Goal: Obtain resource: Download file/media

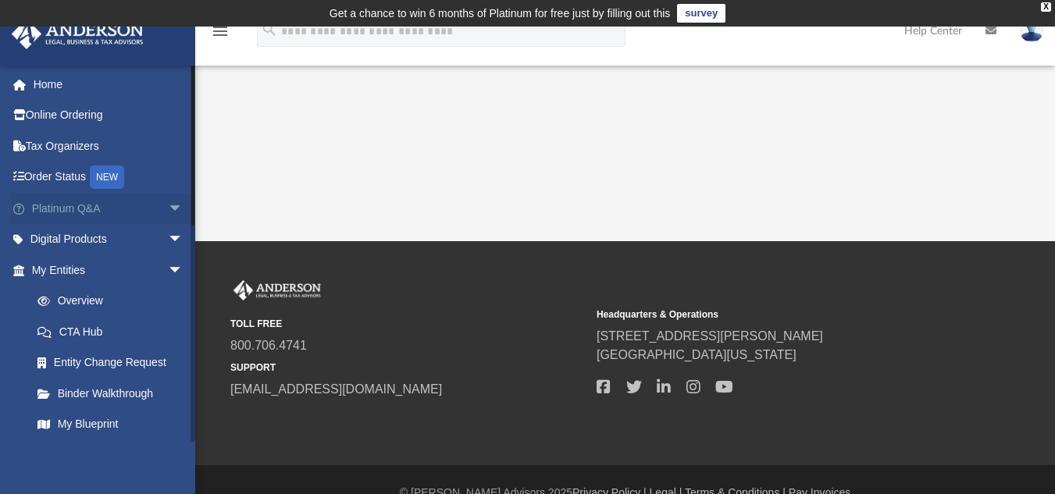
click at [148, 200] on link "Platinum Q&A arrow_drop_down" at bounding box center [109, 208] width 196 height 31
click at [168, 208] on span "arrow_drop_down" at bounding box center [183, 209] width 31 height 32
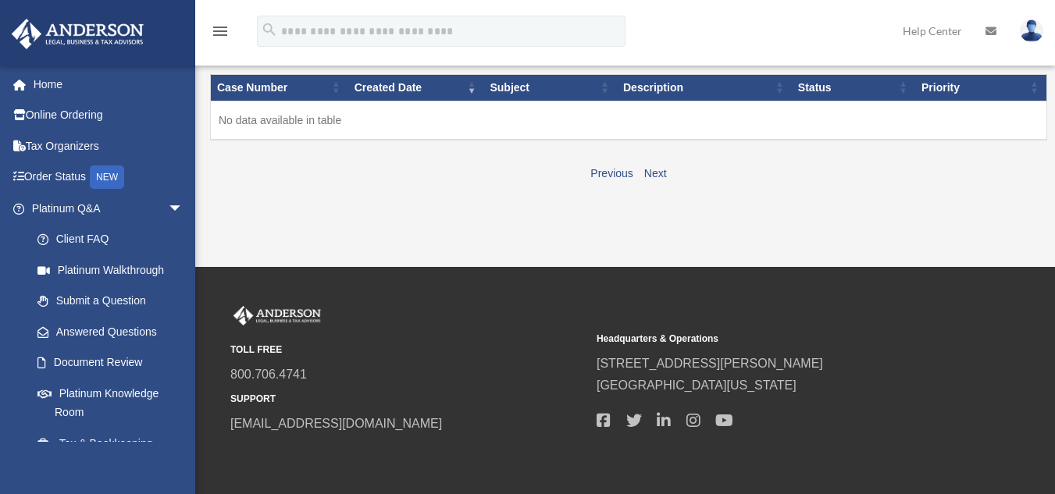
scroll to position [275, 0]
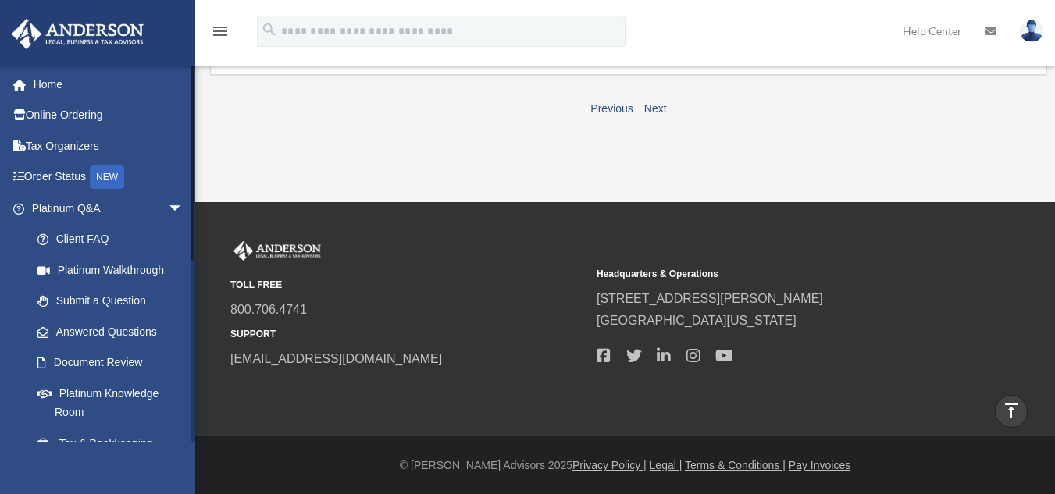
click at [7, 400] on li "Platinum Q&A arrow_drop_down Client FAQ Platinum Walkthrough Submit a Question …" at bounding box center [103, 366] width 207 height 347
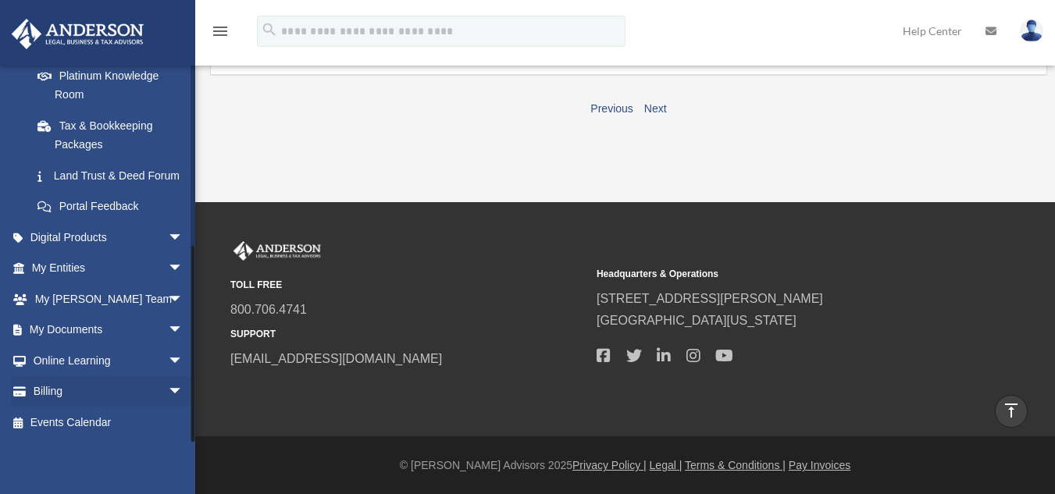
scroll to position [337, 0]
click at [145, 332] on link "My Documents arrow_drop_down" at bounding box center [109, 330] width 196 height 31
click at [168, 329] on span "arrow_drop_down" at bounding box center [183, 331] width 31 height 32
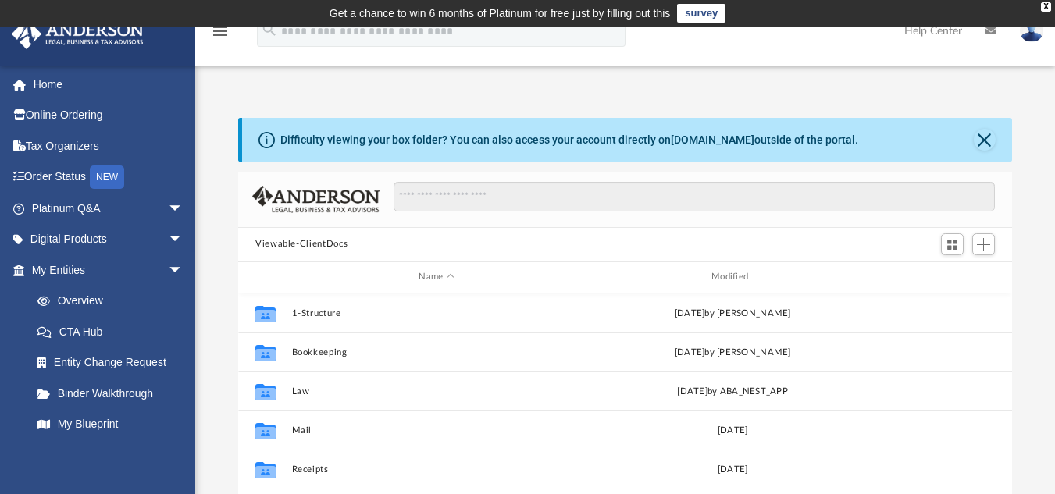
scroll to position [344, 762]
click at [176, 451] on div "[PERSON_NAME][EMAIL_ADDRESS][DOMAIN_NAME] Sign Out [PERSON_NAME][EMAIL_ADDRESS]…" at bounding box center [97, 312] width 195 height 494
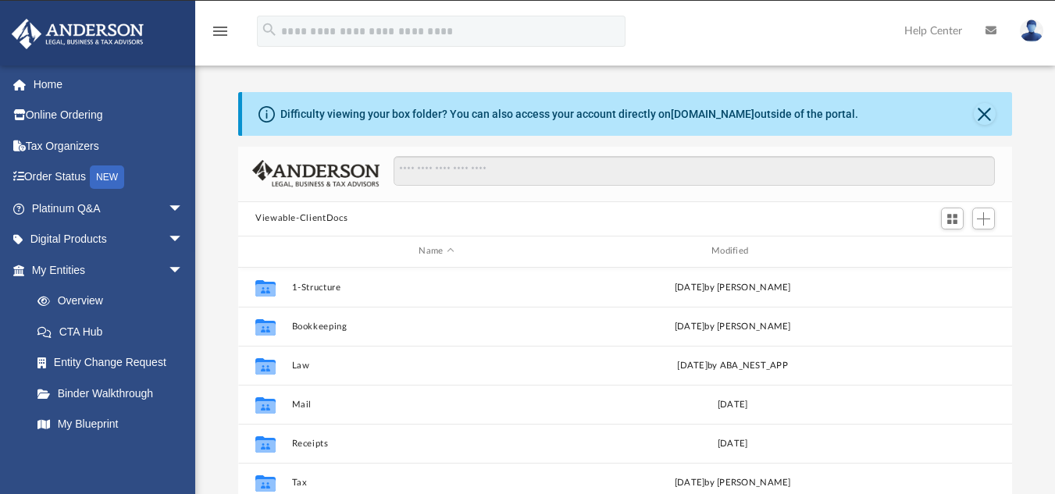
scroll to position [31, 0]
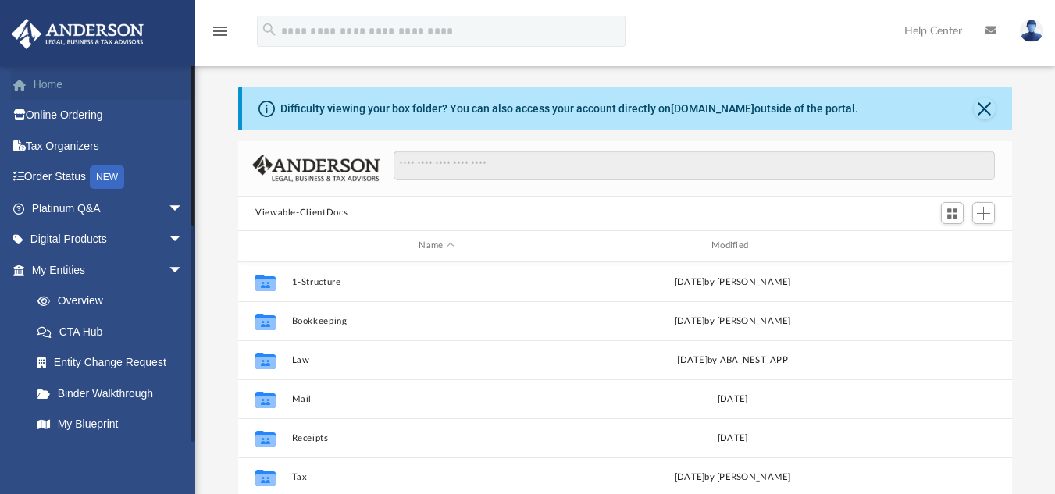
click at [72, 87] on link "Home" at bounding box center [109, 84] width 196 height 31
click at [56, 86] on link "Home" at bounding box center [109, 84] width 196 height 31
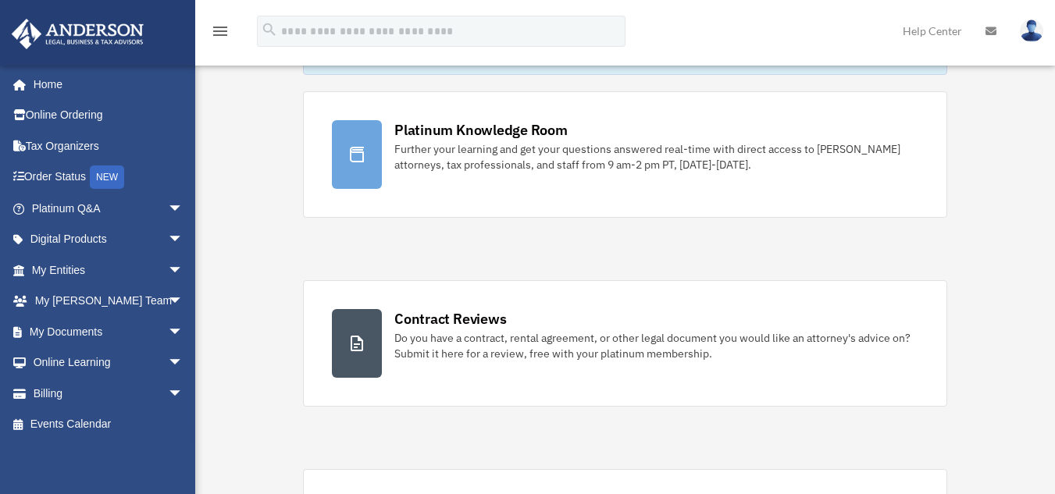
scroll to position [120, 0]
click at [168, 323] on span "arrow_drop_down" at bounding box center [183, 332] width 31 height 32
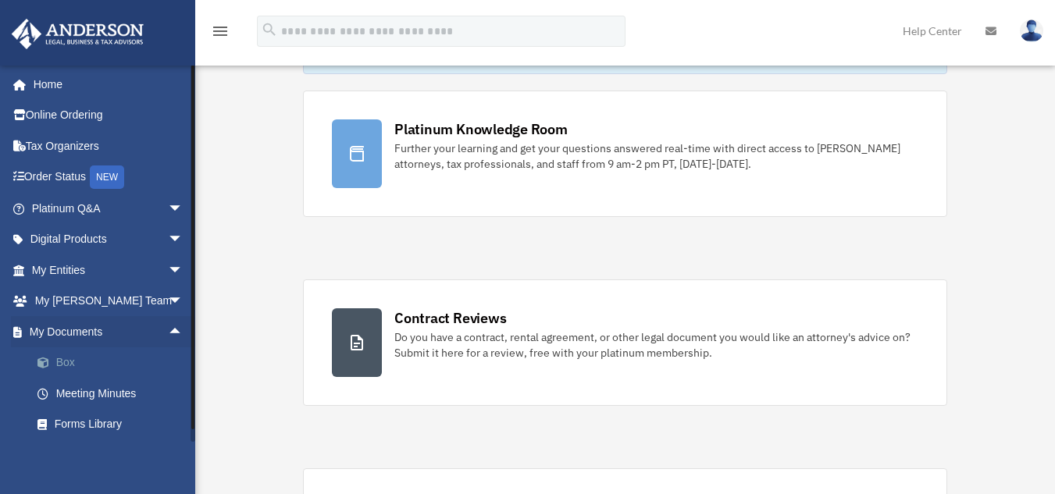
click at [63, 358] on link "Box" at bounding box center [114, 362] width 185 height 31
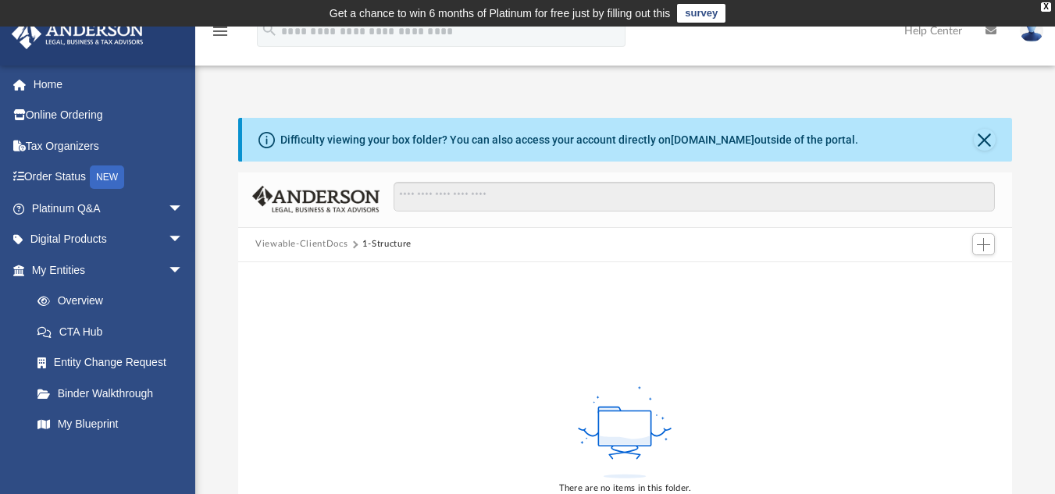
click at [1013, 322] on div "Difficulty viewing your box folder? You can also access your account directly o…" at bounding box center [625, 367] width 860 height 499
click at [112, 244] on link "Digital Products arrow_drop_down" at bounding box center [109, 239] width 196 height 31
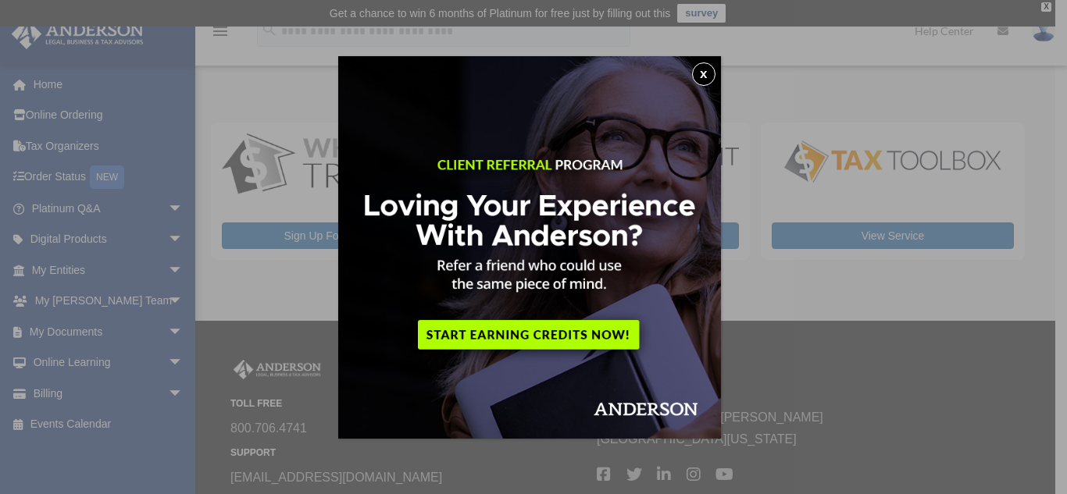
click at [164, 325] on div "x" at bounding box center [533, 247] width 1067 height 494
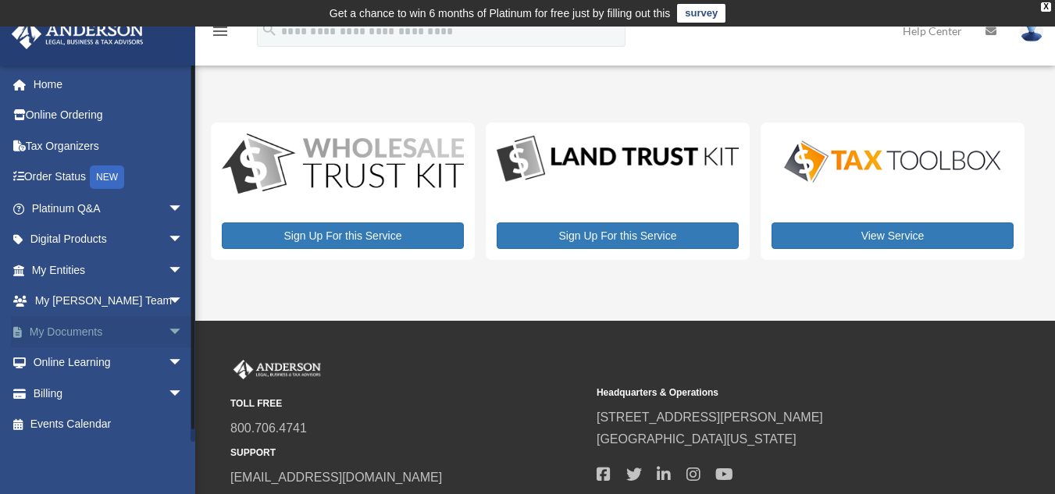
click at [168, 331] on span "arrow_drop_down" at bounding box center [183, 332] width 31 height 32
click at [69, 357] on link "Box" at bounding box center [114, 362] width 185 height 31
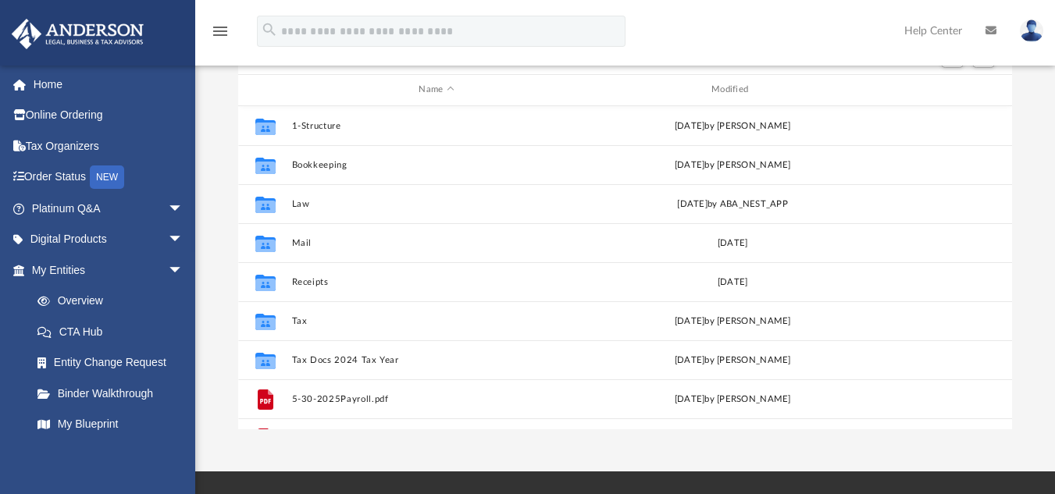
scroll to position [222, 0]
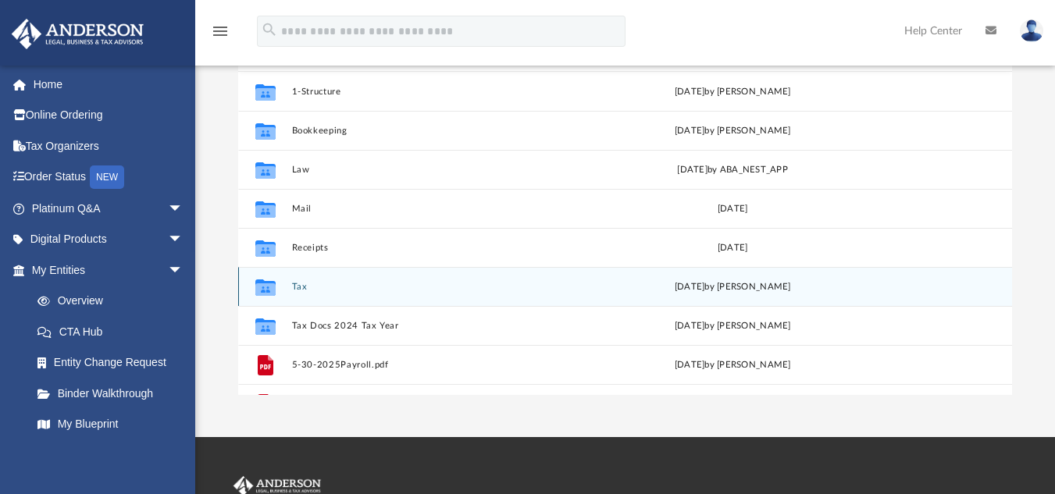
click at [299, 287] on button "Tax" at bounding box center [437, 286] width 290 height 10
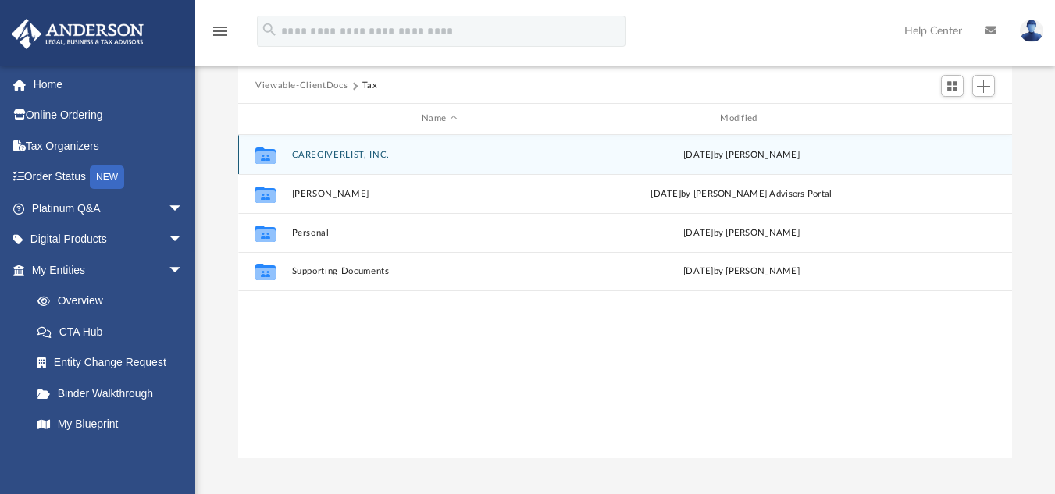
scroll to position [157, 0]
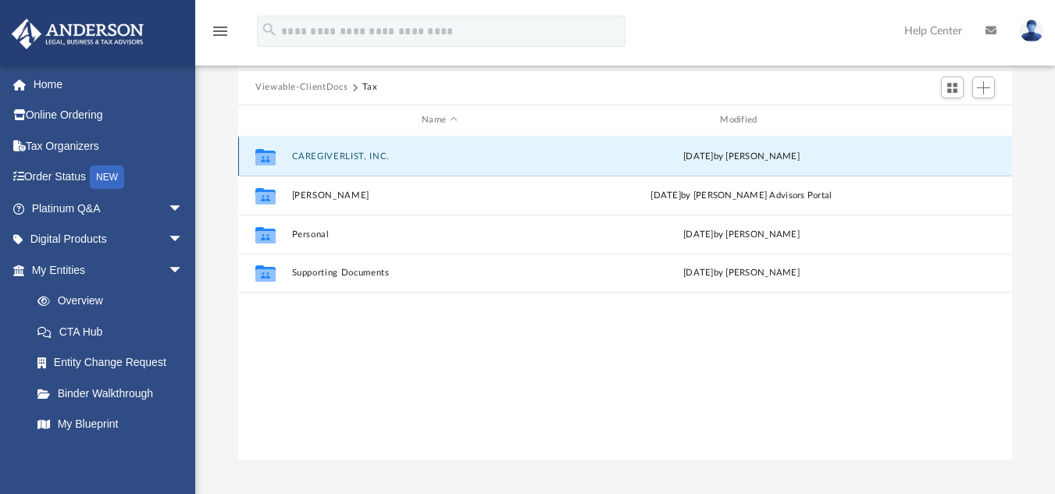
click at [372, 157] on button "CAREGIVERLIST, INC." at bounding box center [439, 156] width 295 height 10
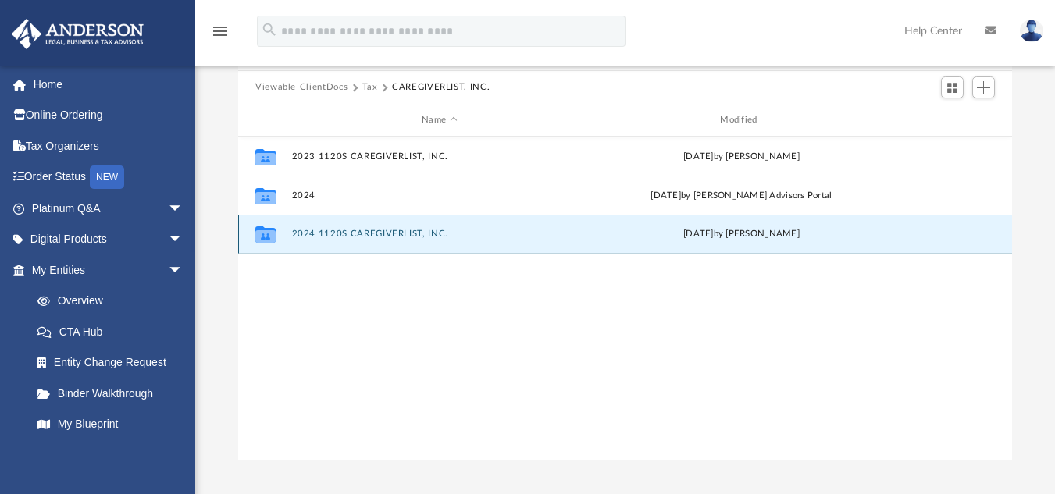
click at [379, 233] on button "2024 1120S CAREGIVERLIST, INC." at bounding box center [439, 234] width 295 height 10
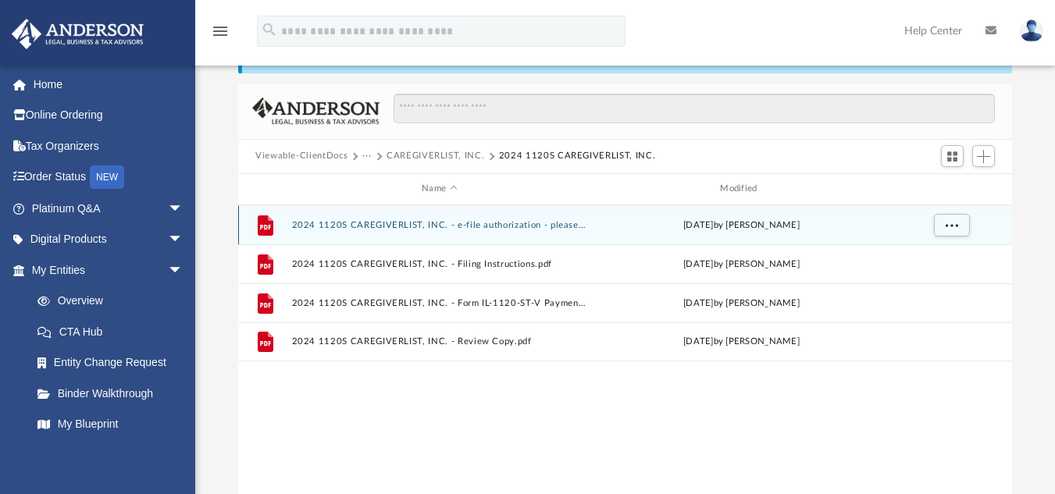
scroll to position [91, 0]
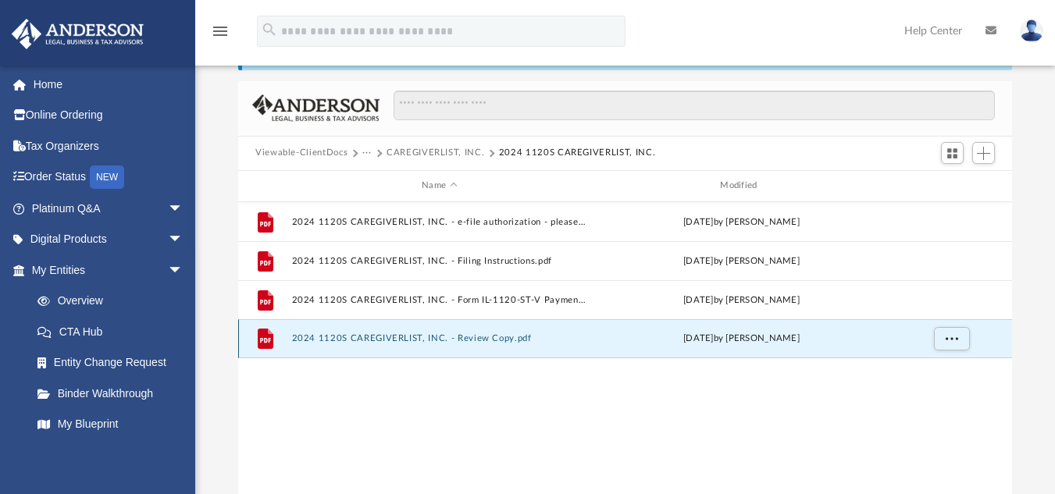
click at [450, 338] on button "2024 1120S CAREGIVERLIST, INC. - Review Copy.pdf" at bounding box center [439, 338] width 295 height 10
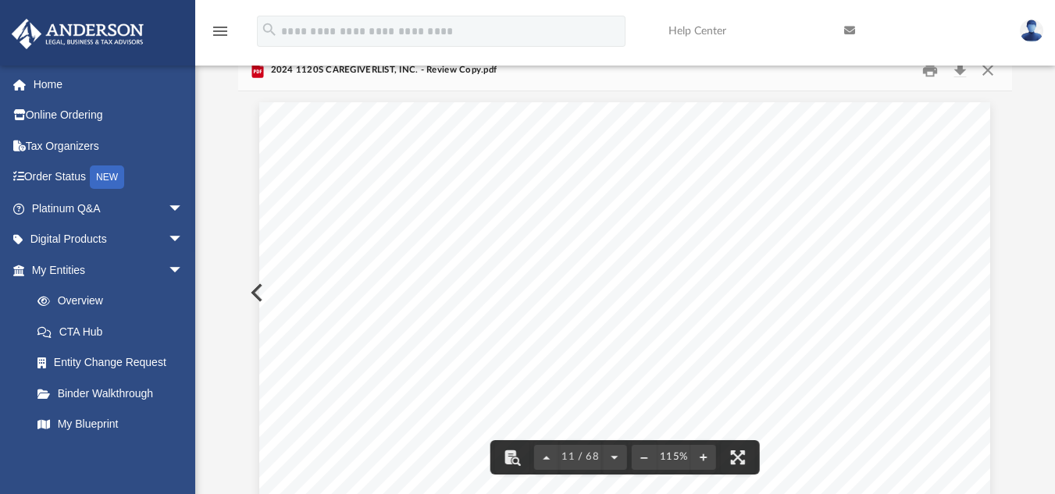
scroll to position [0, 0]
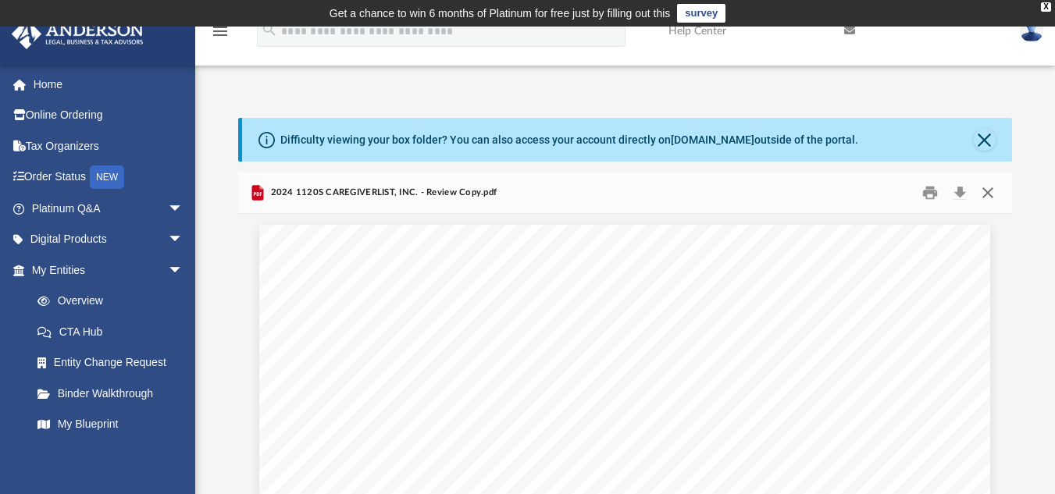
click at [988, 197] on button "Close" at bounding box center [988, 192] width 28 height 24
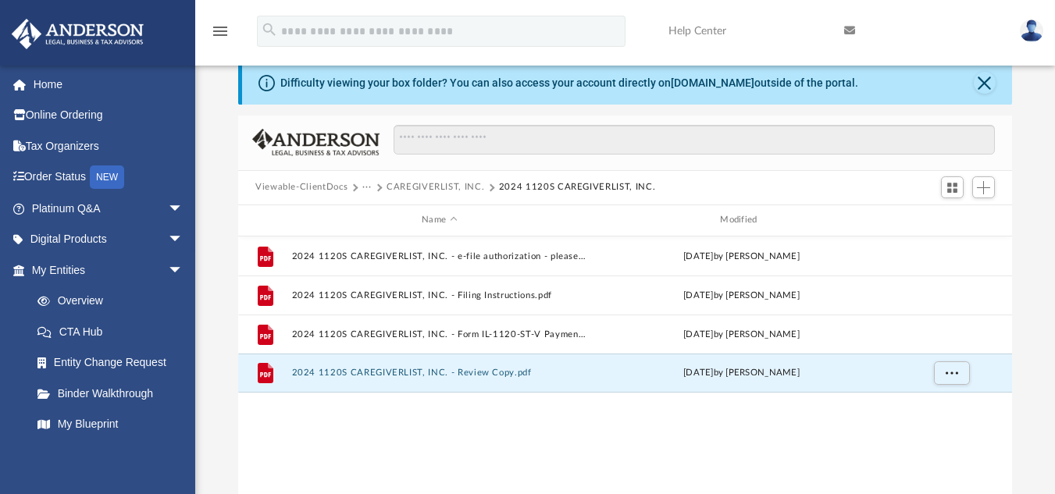
scroll to position [48, 0]
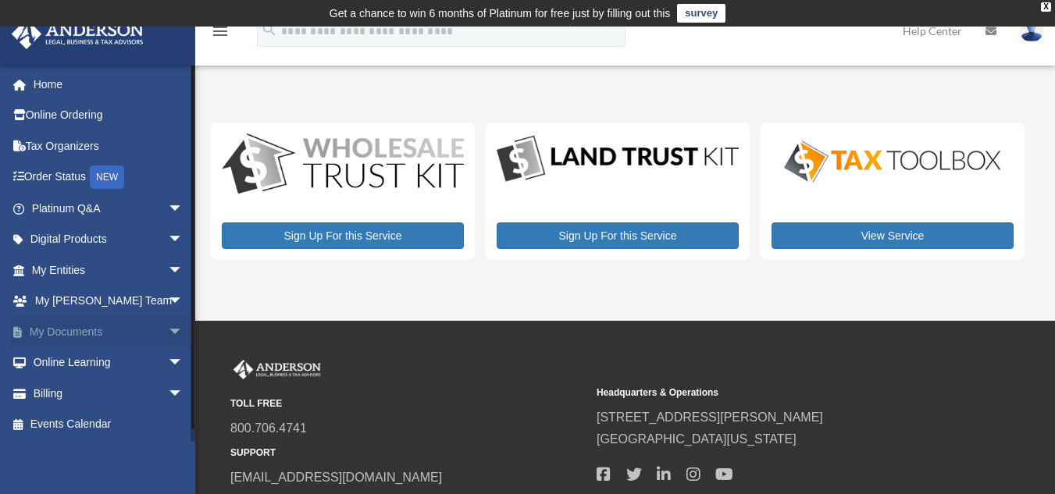
click at [168, 333] on span "arrow_drop_down" at bounding box center [183, 332] width 31 height 32
click at [67, 356] on link "Box" at bounding box center [114, 362] width 185 height 31
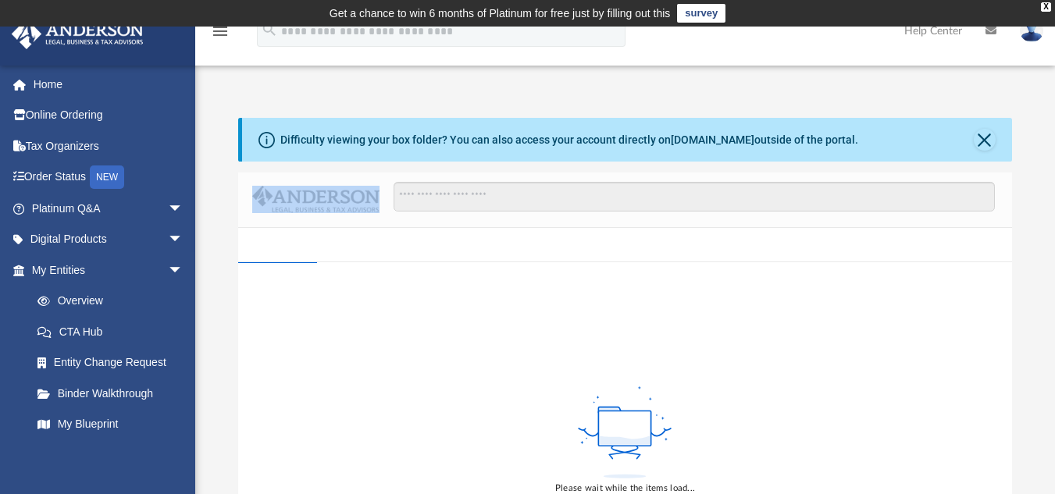
drag, startPoint x: 1054, startPoint y: 116, endPoint x: 1061, endPoint y: 203, distance: 87.0
click at [1055, 203] on html "X Get a chance to win 6 months of Platinum for free just by filling out this su…" at bounding box center [527, 469] width 1055 height 938
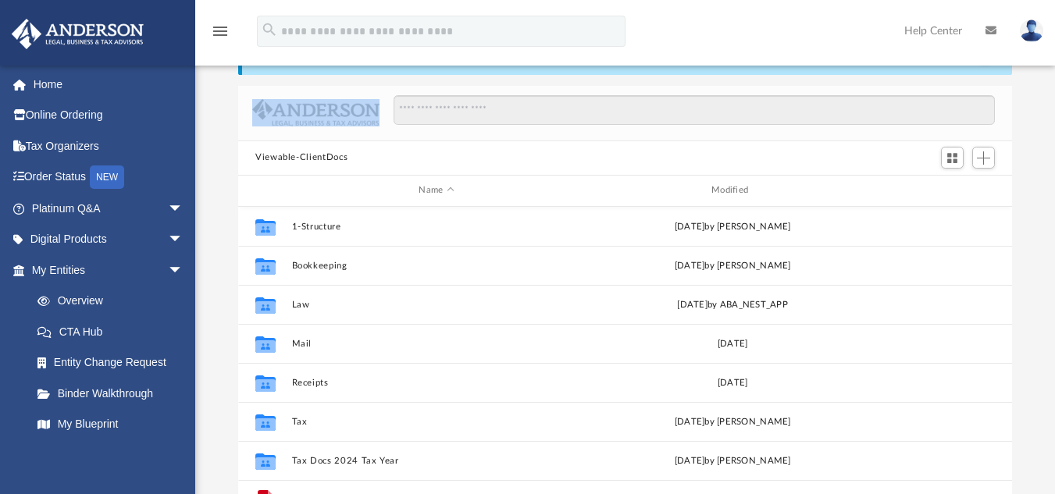
scroll to position [84, 0]
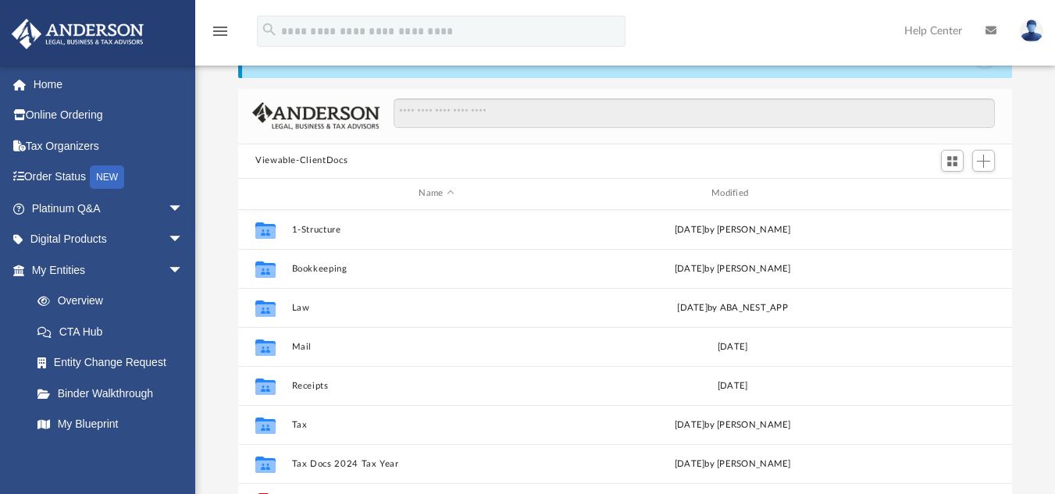
click at [743, 88] on div "Difficulty viewing your box folder? You can also access your account directly o…" at bounding box center [625, 283] width 774 height 499
